Goal: Task Accomplishment & Management: Complete application form

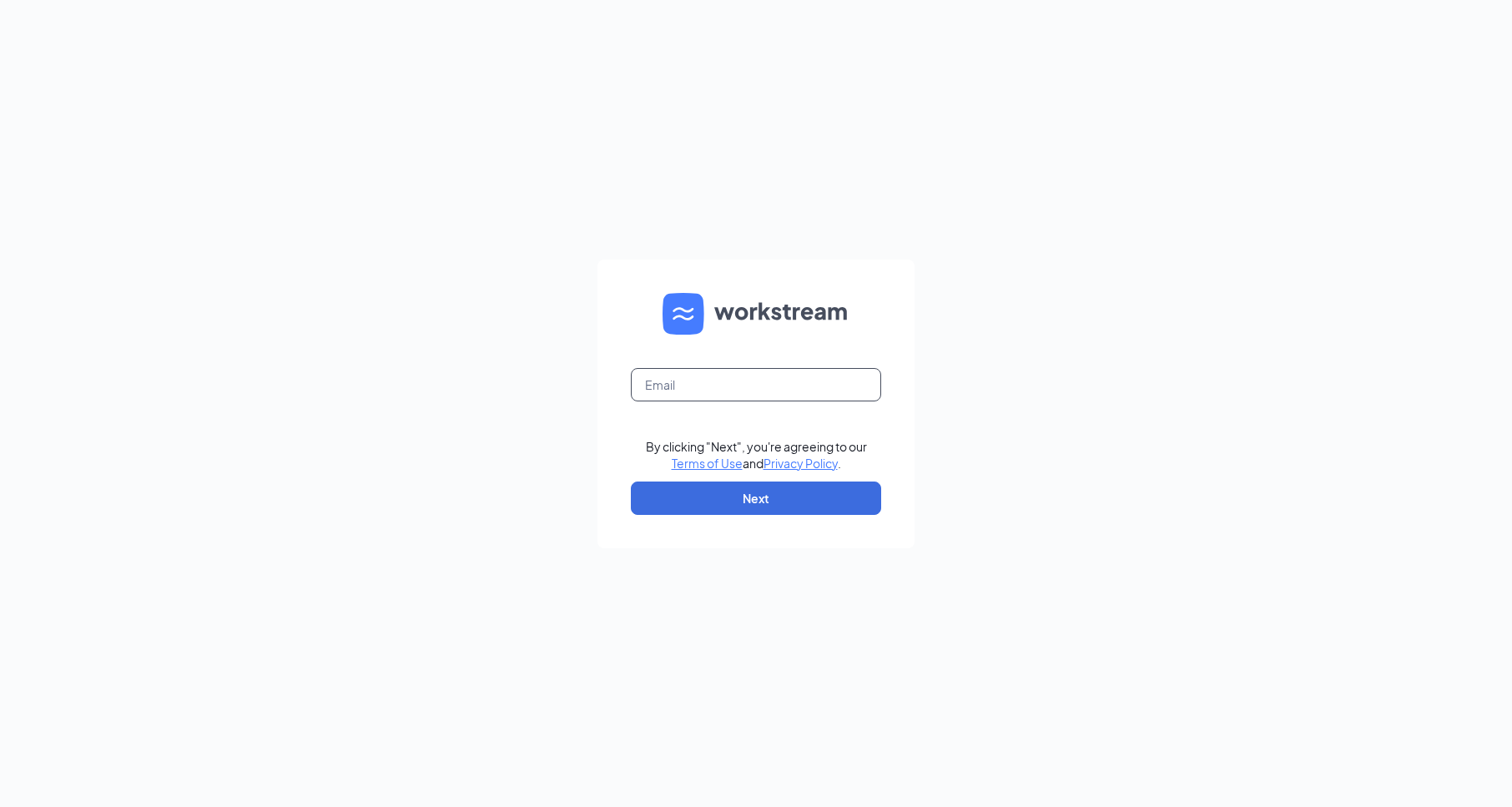
click at [761, 378] on input "text" at bounding box center [756, 384] width 251 height 33
type input "1466@internal-email.com"
click at [761, 494] on button "Next" at bounding box center [756, 497] width 251 height 33
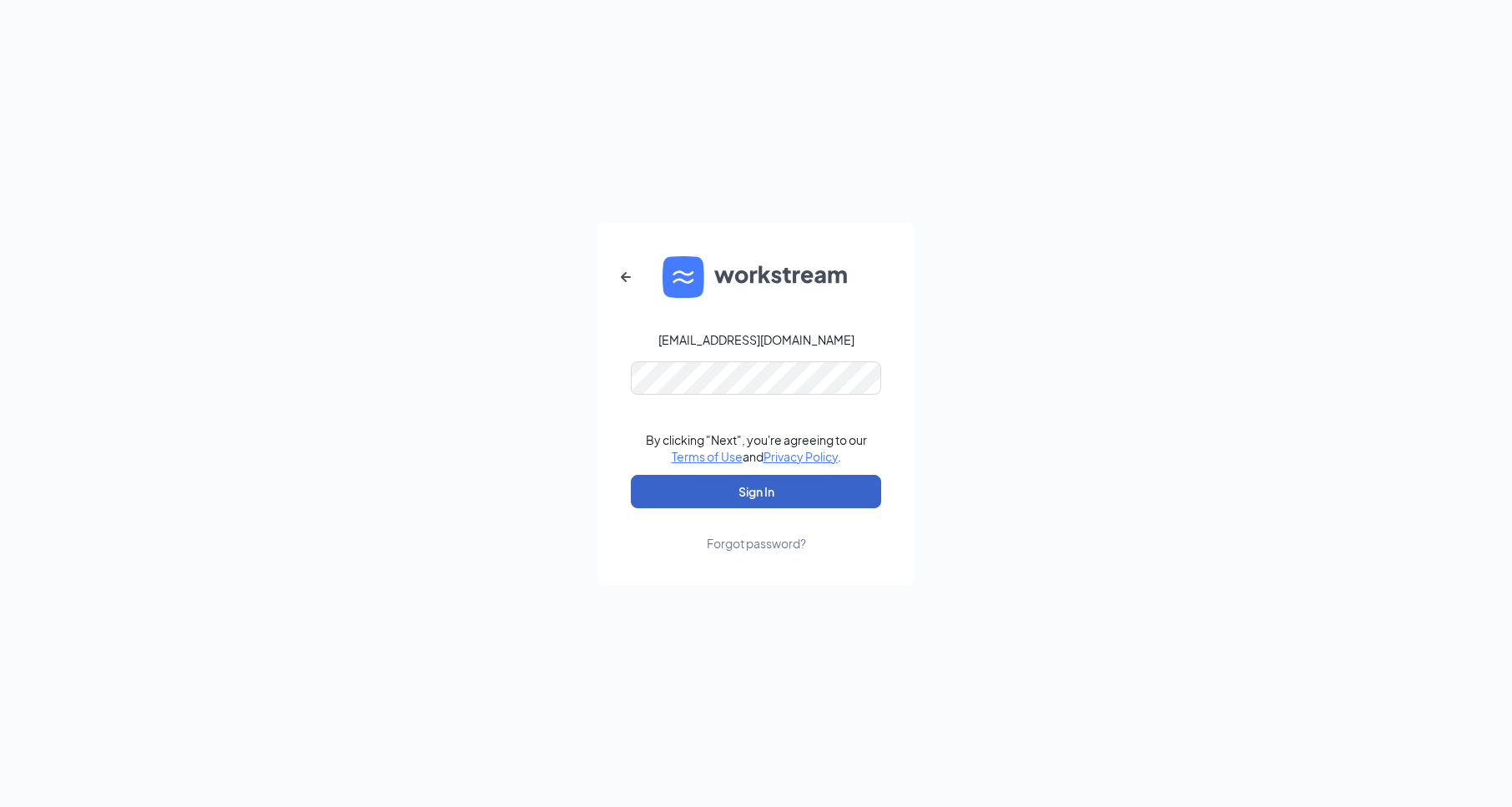
click at [805, 481] on button "Sign In" at bounding box center [756, 491] width 251 height 33
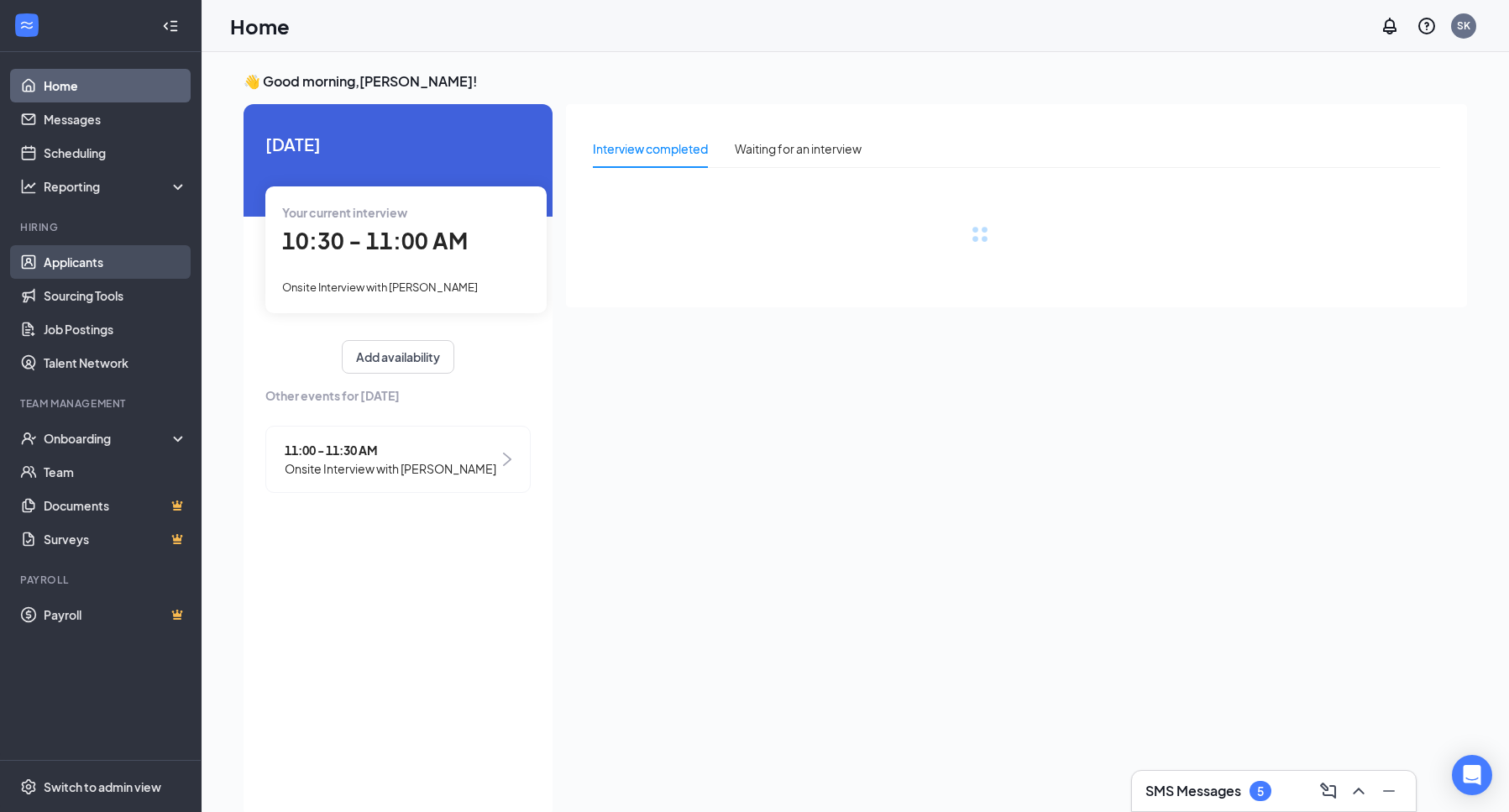
click at [51, 256] on link "Applicants" at bounding box center [115, 261] width 143 height 33
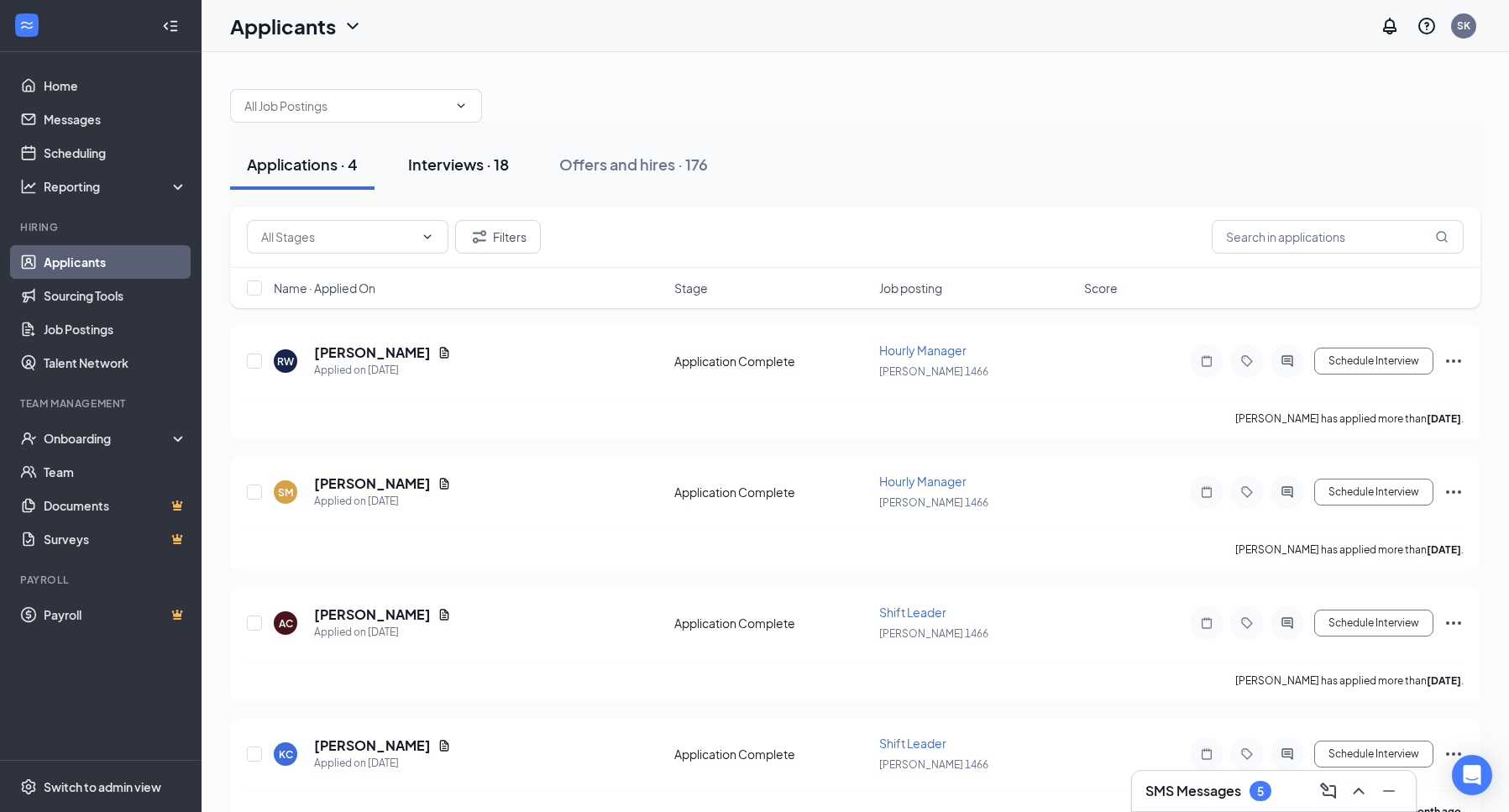
click at [456, 164] on div "Interviews · 18" at bounding box center [458, 164] width 101 height 21
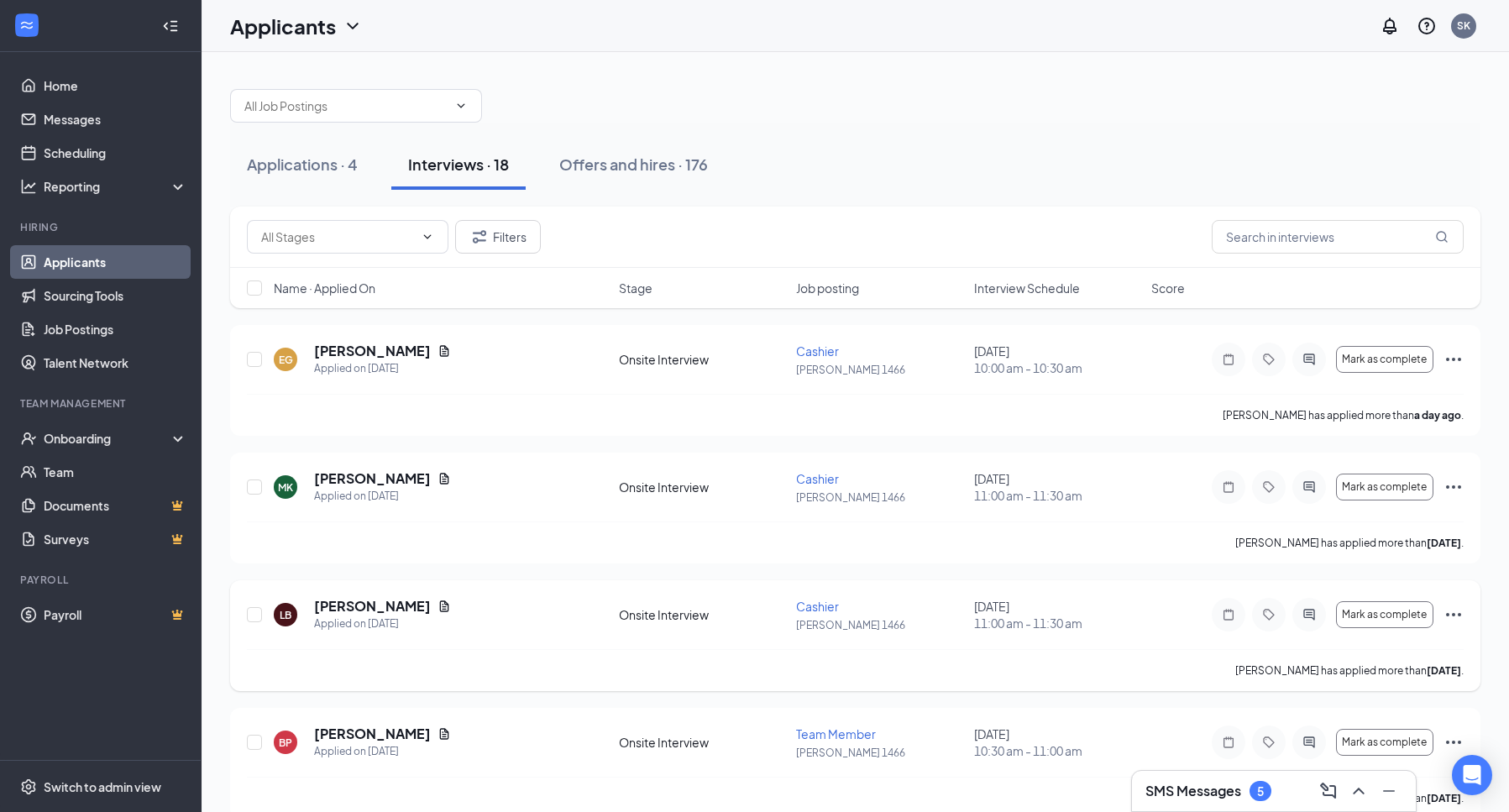
click at [1452, 612] on icon "Ellipses" at bounding box center [1453, 615] width 20 height 20
click at [1405, 644] on p "[PERSON_NAME] as hired" at bounding box center [1377, 650] width 144 height 17
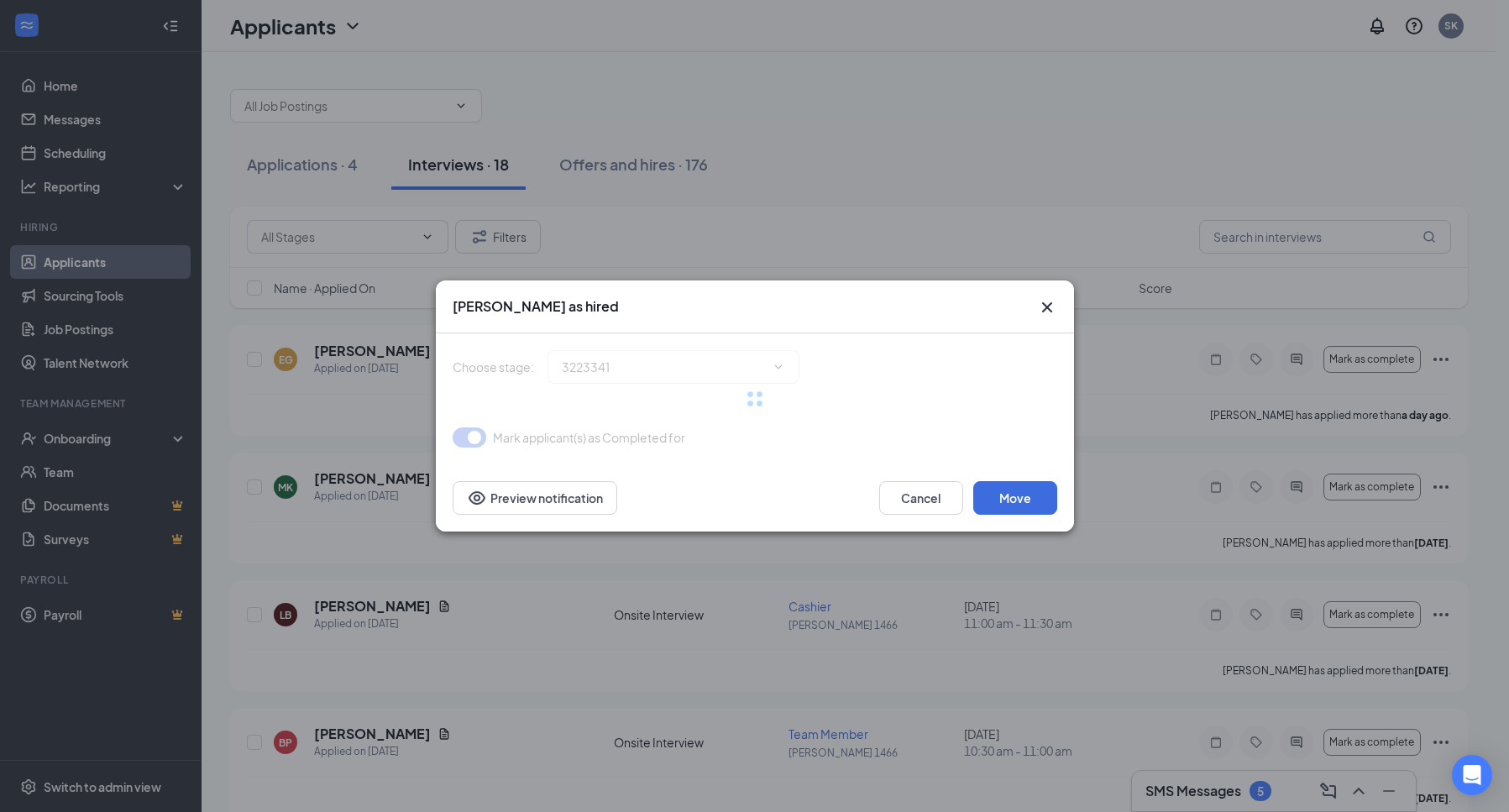
type input "Hiring Complete (final stage)"
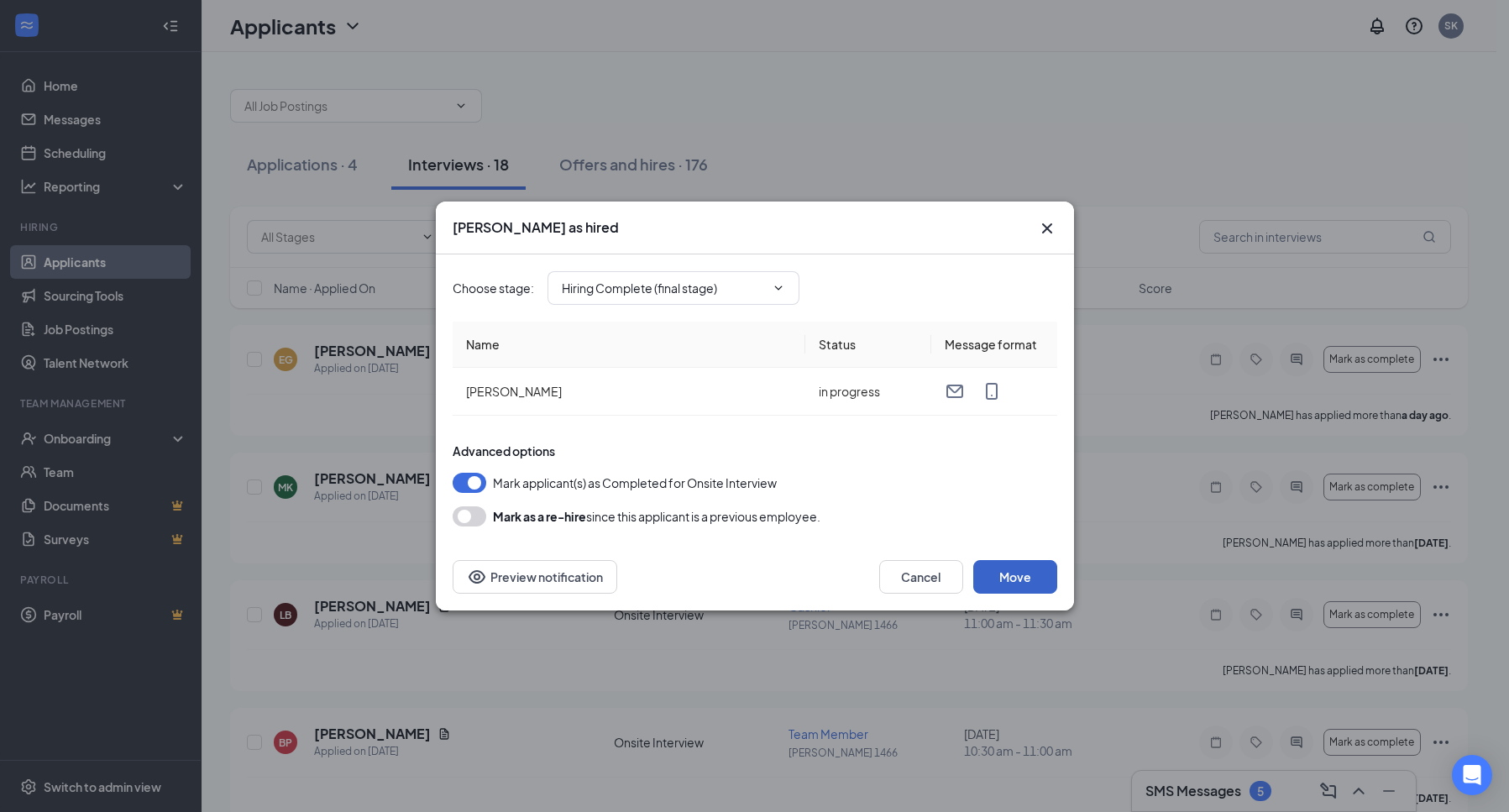
click at [1004, 574] on button "Move" at bounding box center [1015, 576] width 84 height 33
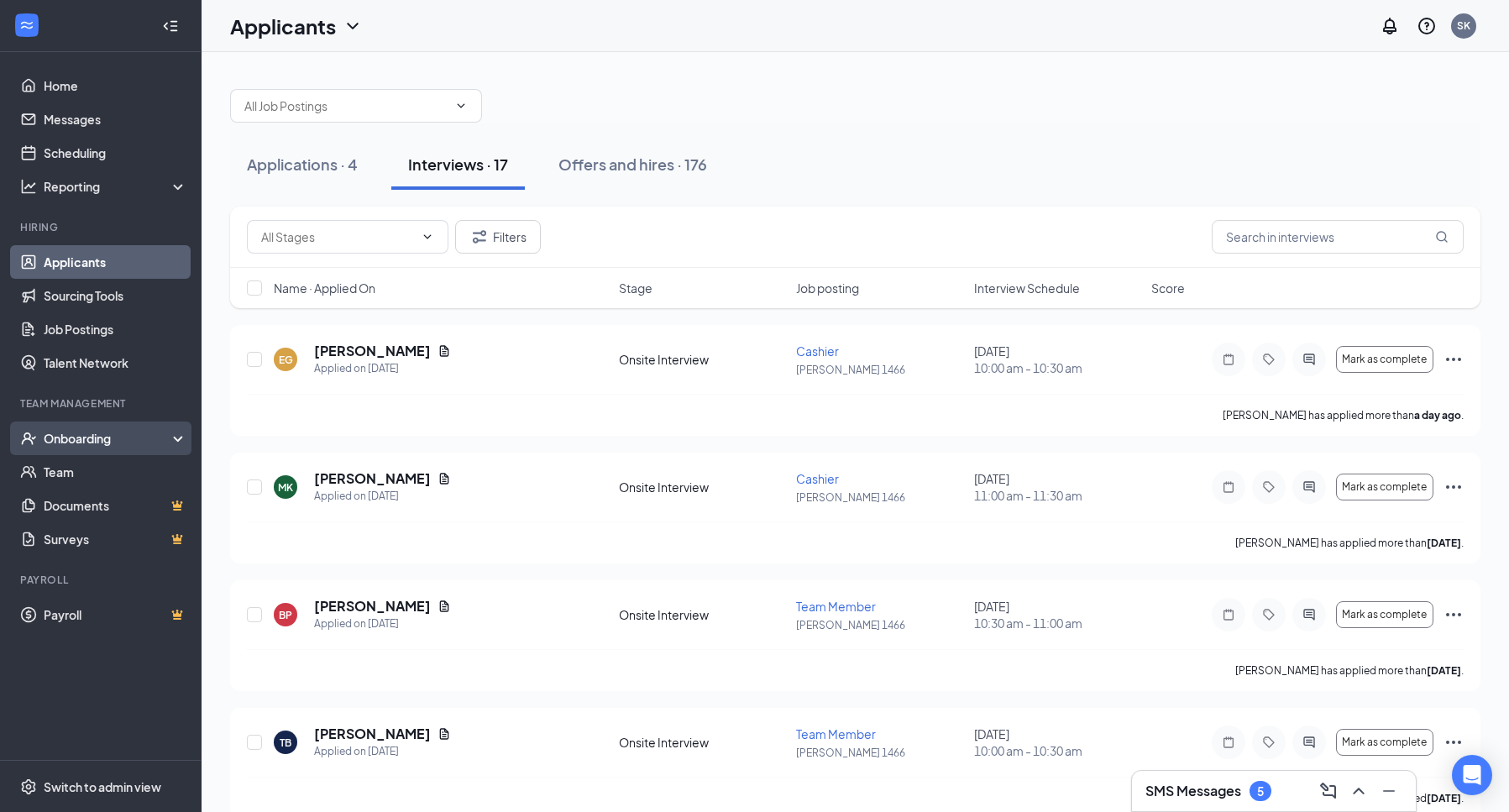
click at [64, 430] on div "Onboarding" at bounding box center [109, 438] width 130 height 17
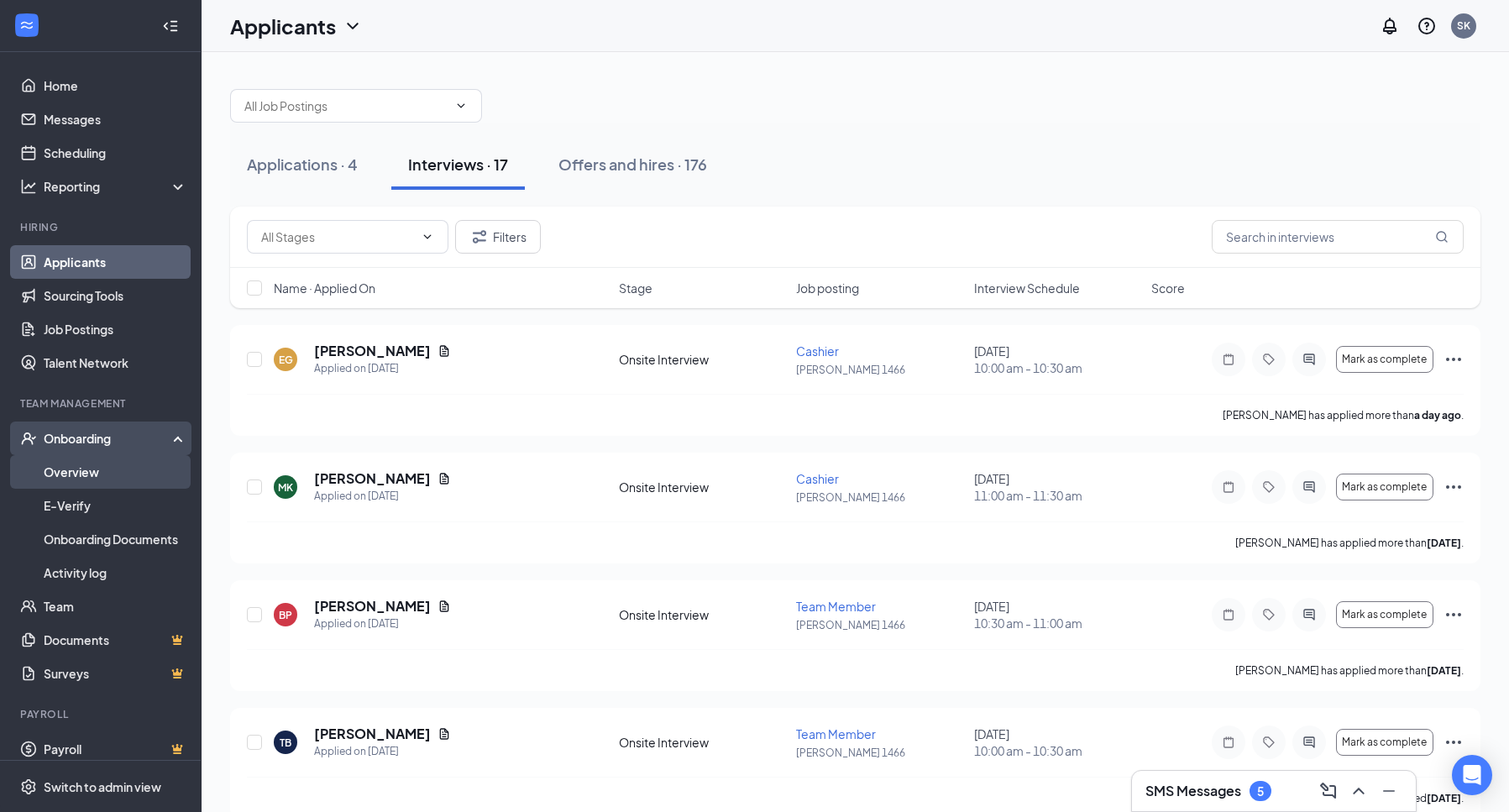
click at [91, 467] on link "Overview" at bounding box center [115, 472] width 143 height 33
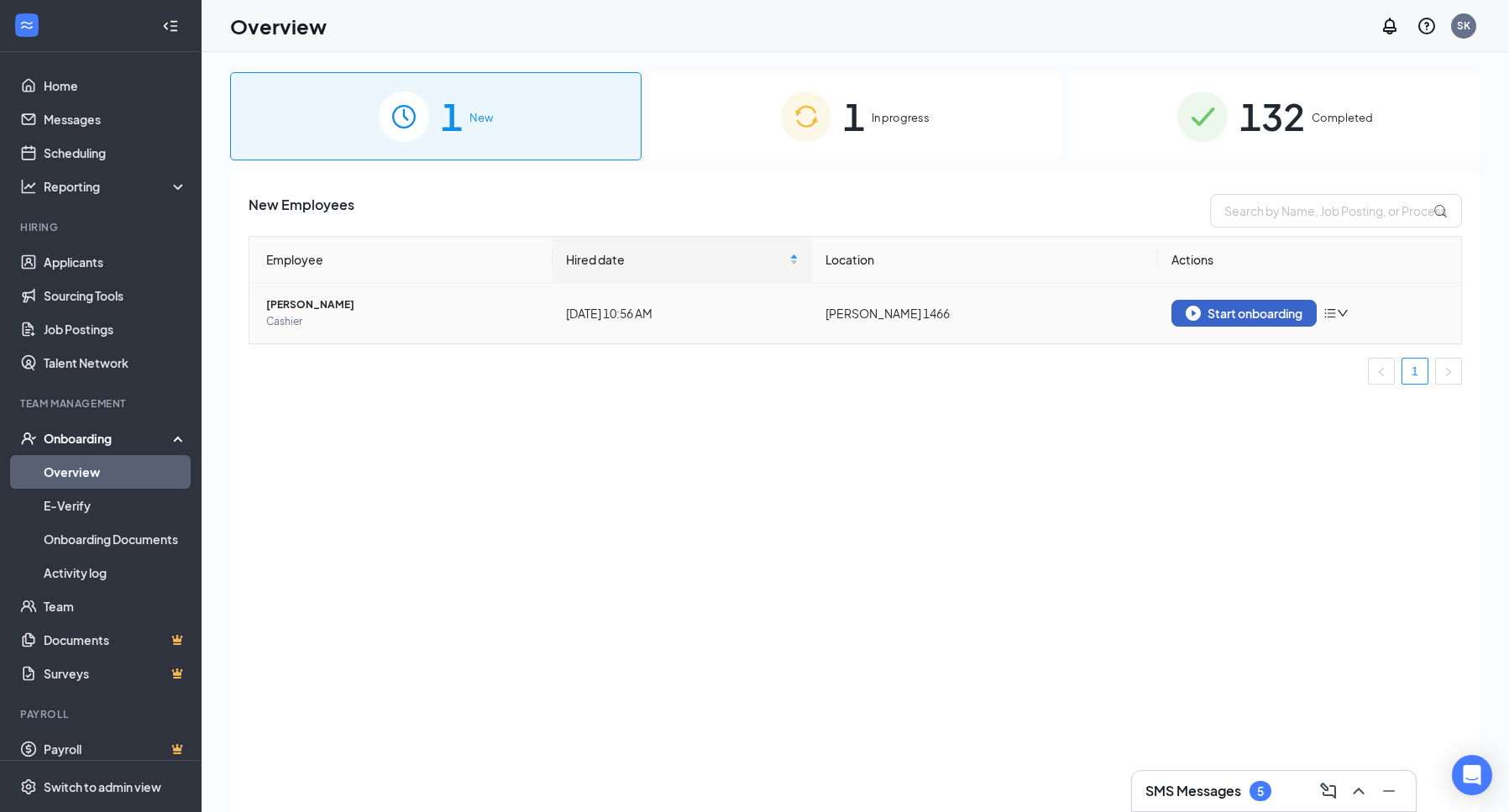
click at [1251, 315] on div "Start onboarding" at bounding box center [1244, 313] width 117 height 15
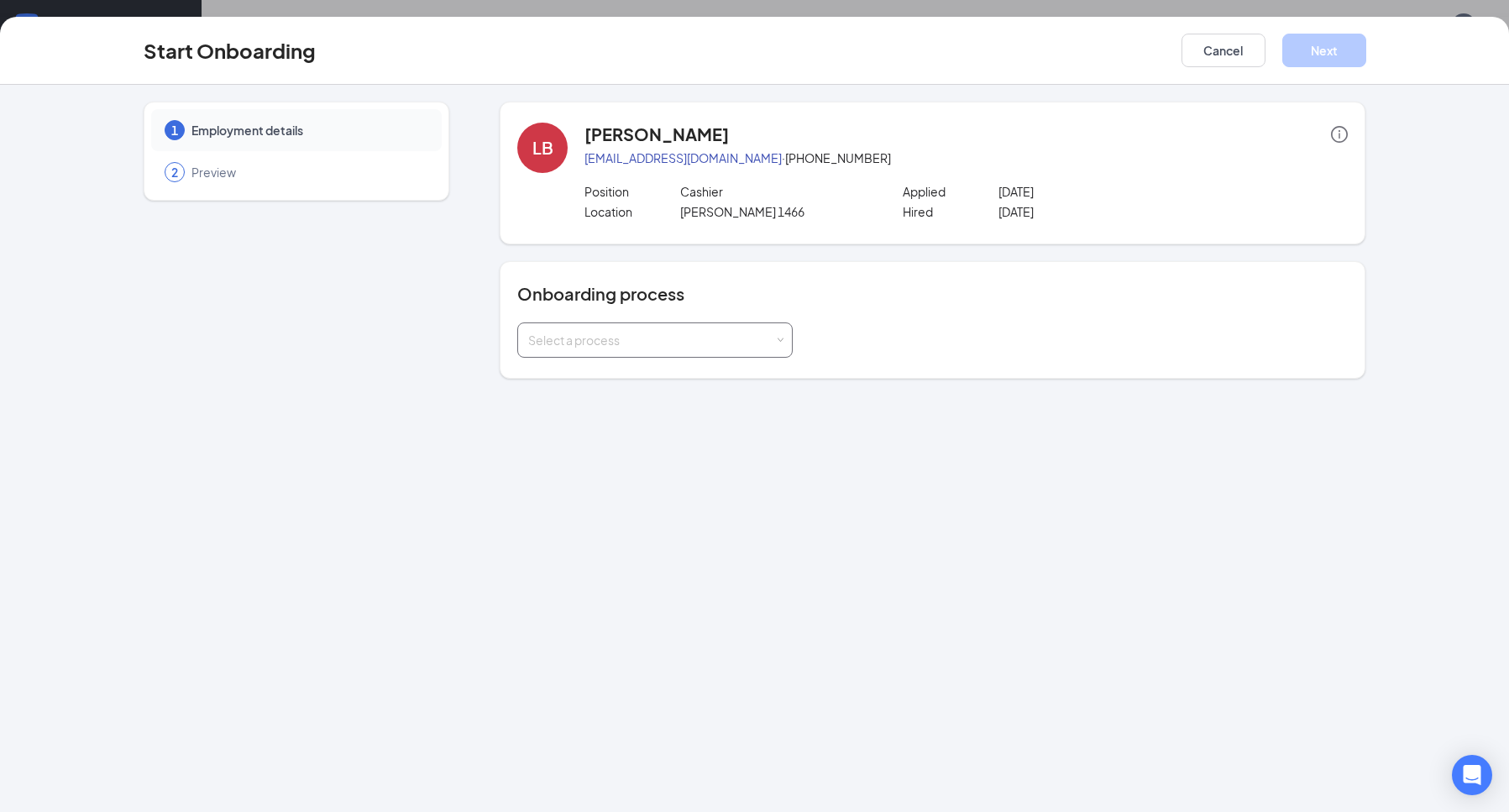
click at [782, 346] on div "Select a process" at bounding box center [655, 339] width 276 height 35
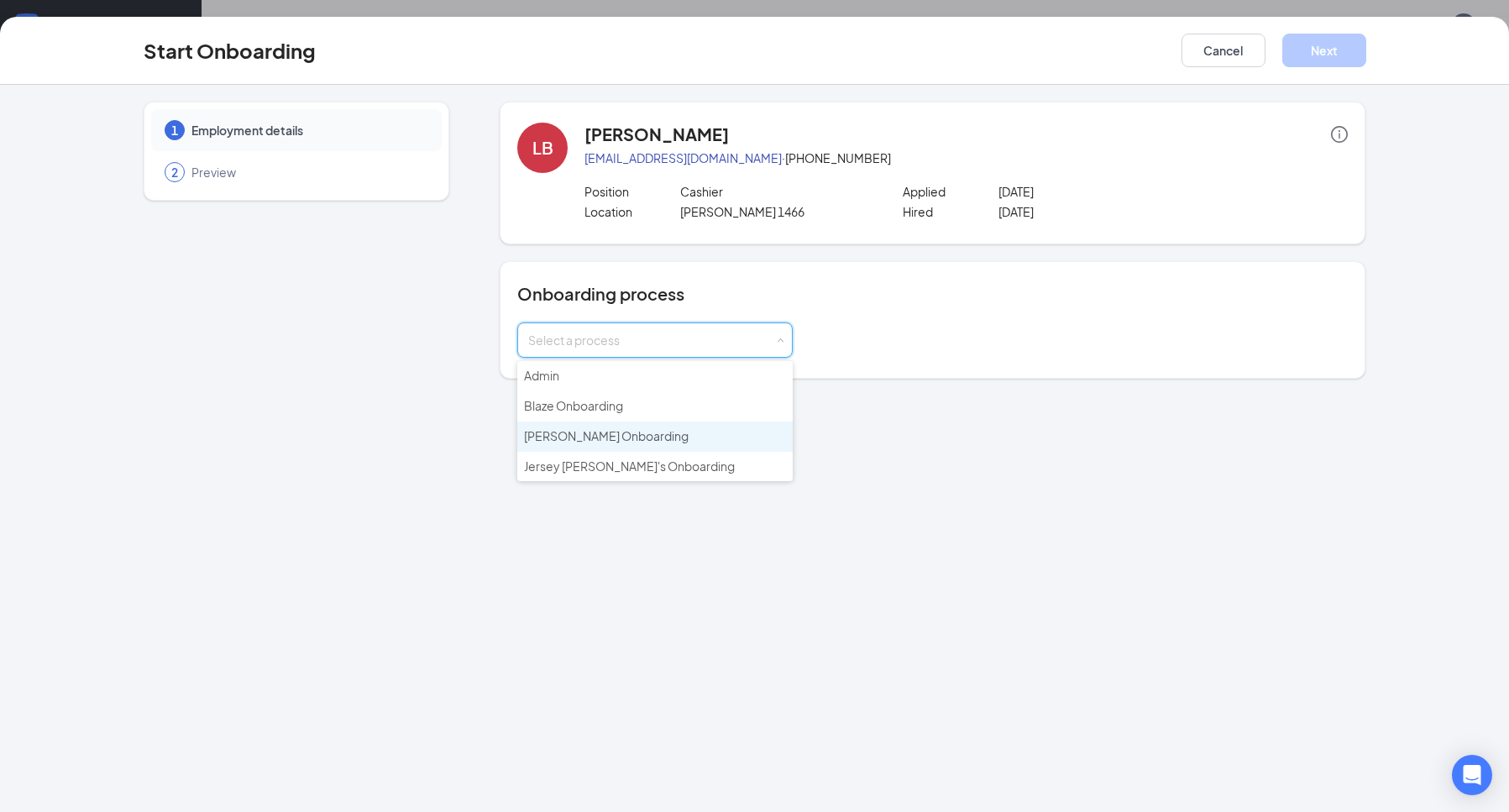
click at [625, 431] on span "[PERSON_NAME] Onboarding" at bounding box center [606, 436] width 165 height 15
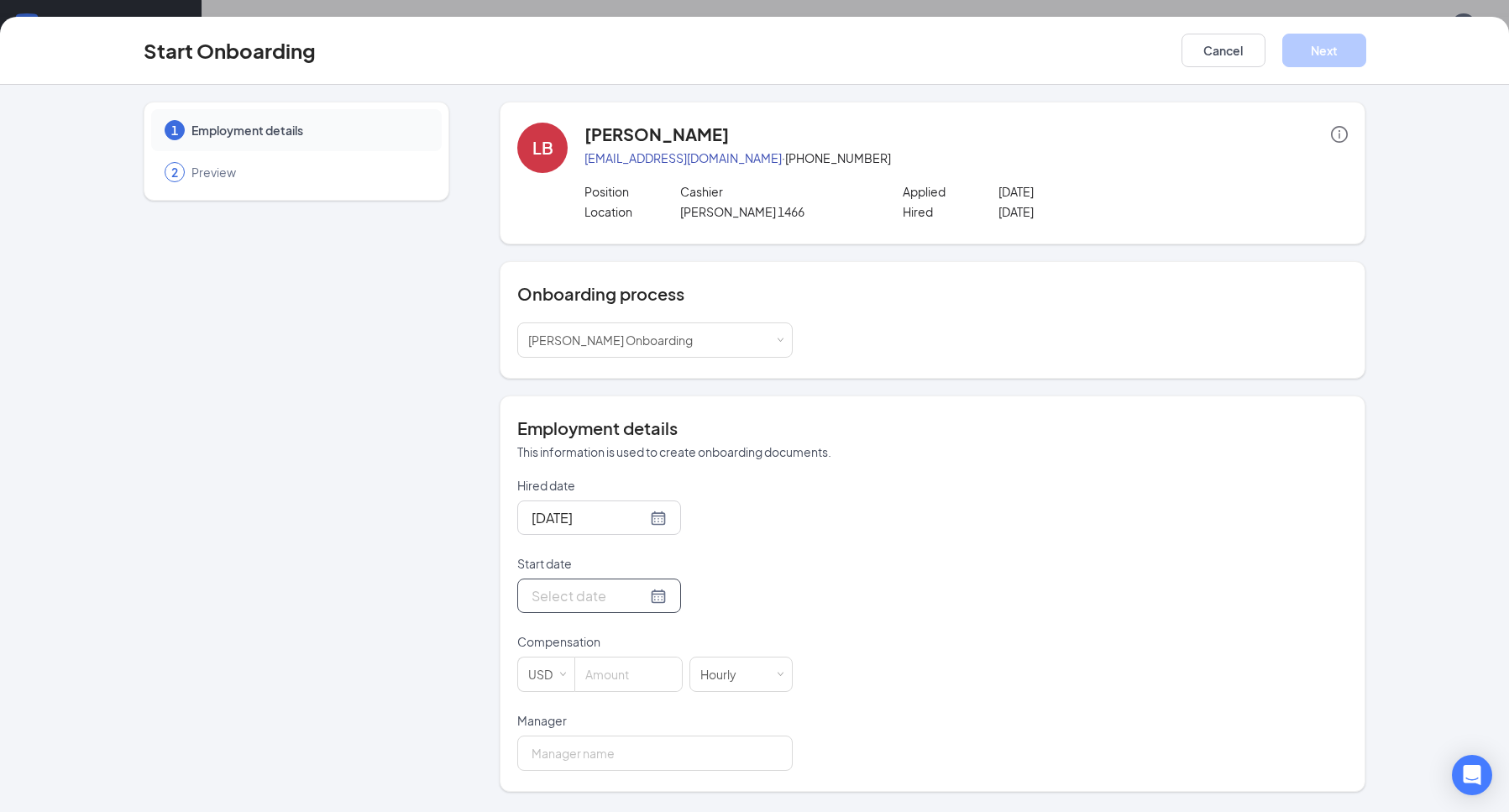
click at [640, 597] on div at bounding box center [599, 595] width 135 height 21
type input "[DATE]"
click at [662, 445] on div "18" at bounding box center [664, 446] width 20 height 20
click at [600, 682] on input at bounding box center [628, 673] width 106 height 33
type input "10.75"
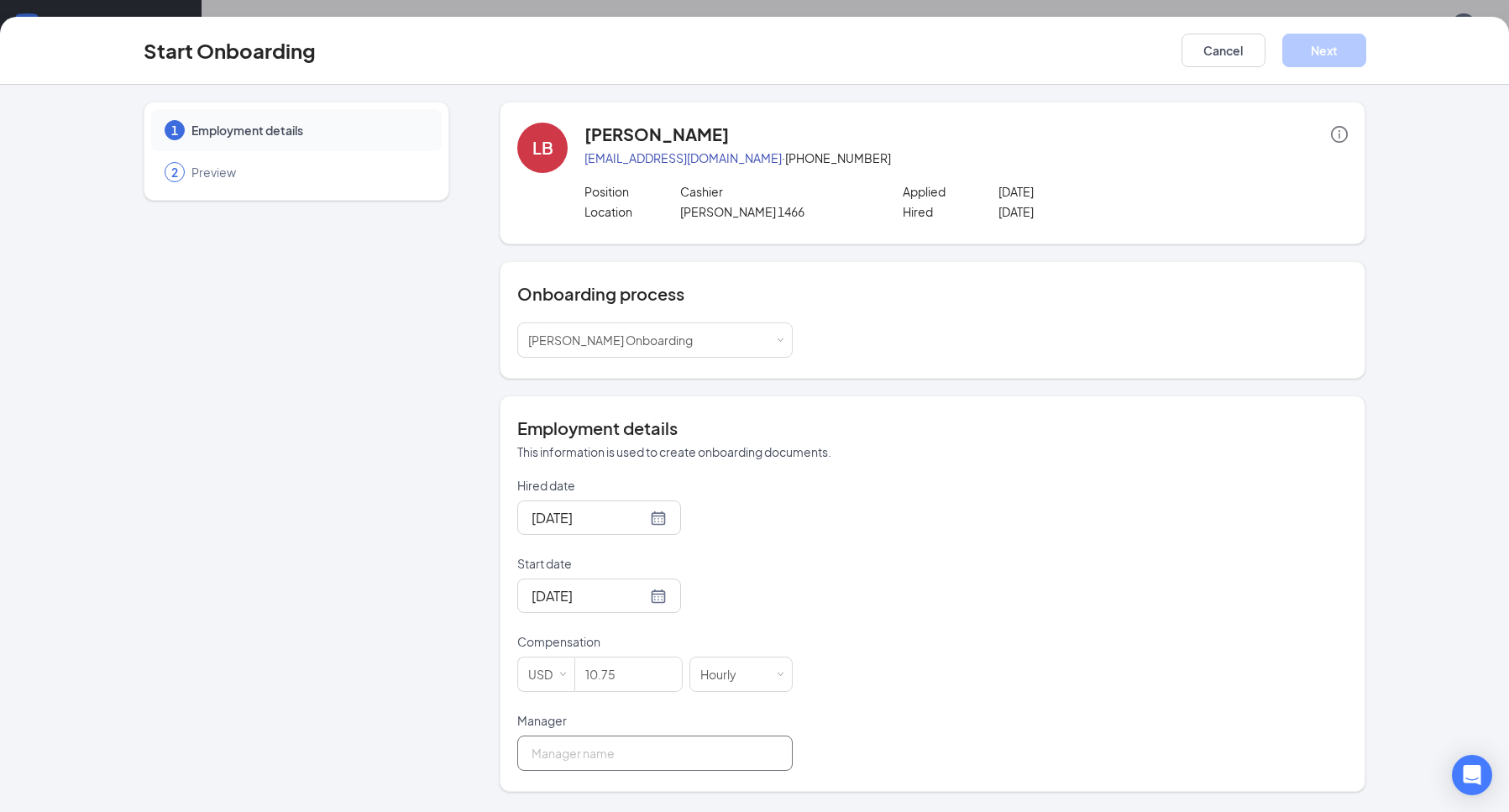
click at [598, 757] on input "Manager" at bounding box center [655, 753] width 276 height 35
type input "[PERSON_NAME]"
click at [1331, 39] on button "Next" at bounding box center [1324, 50] width 84 height 33
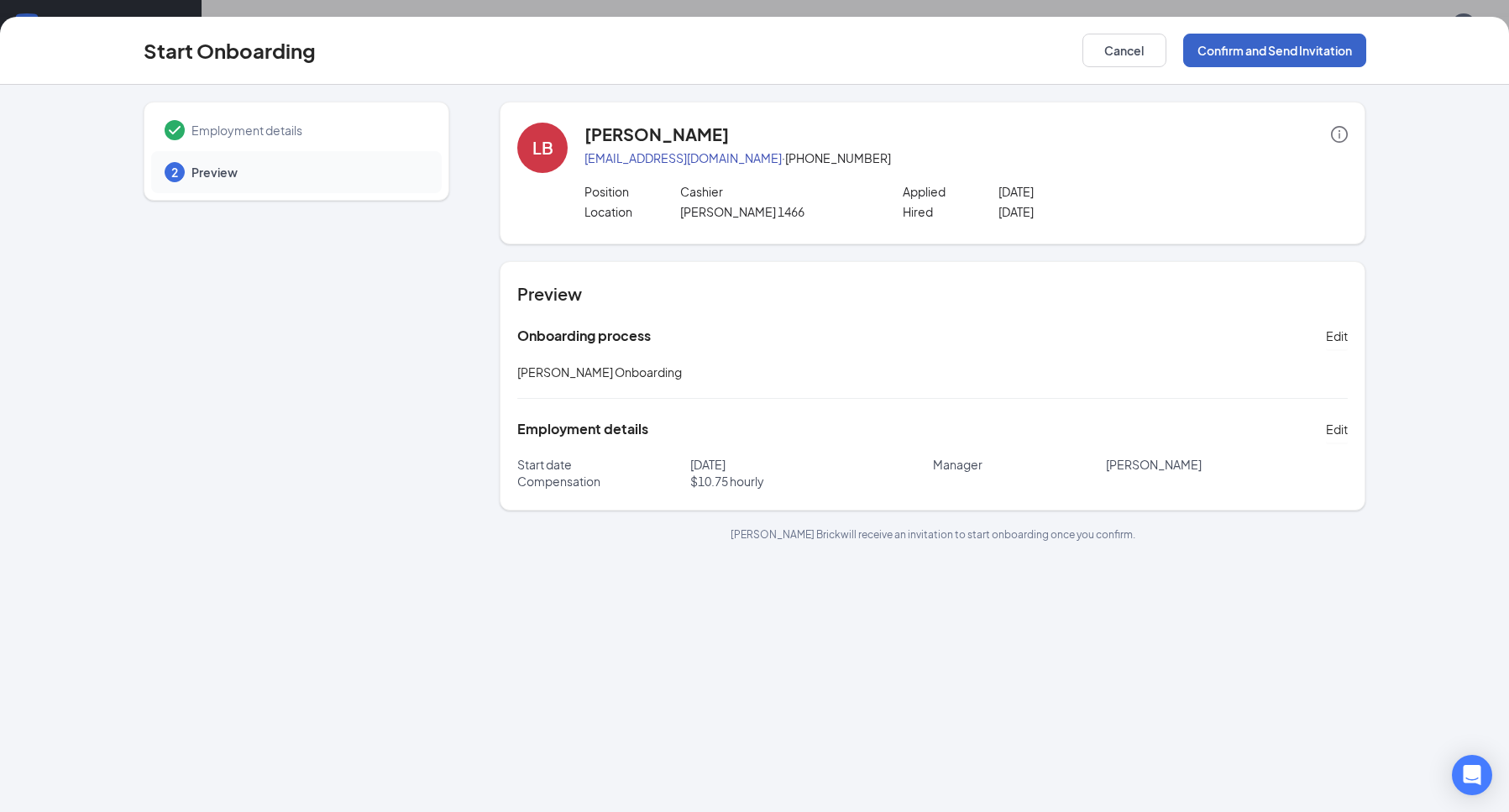
click at [1331, 38] on button "Confirm and Send Invitation" at bounding box center [1274, 50] width 183 height 33
